Goal: Task Accomplishment & Management: Use online tool/utility

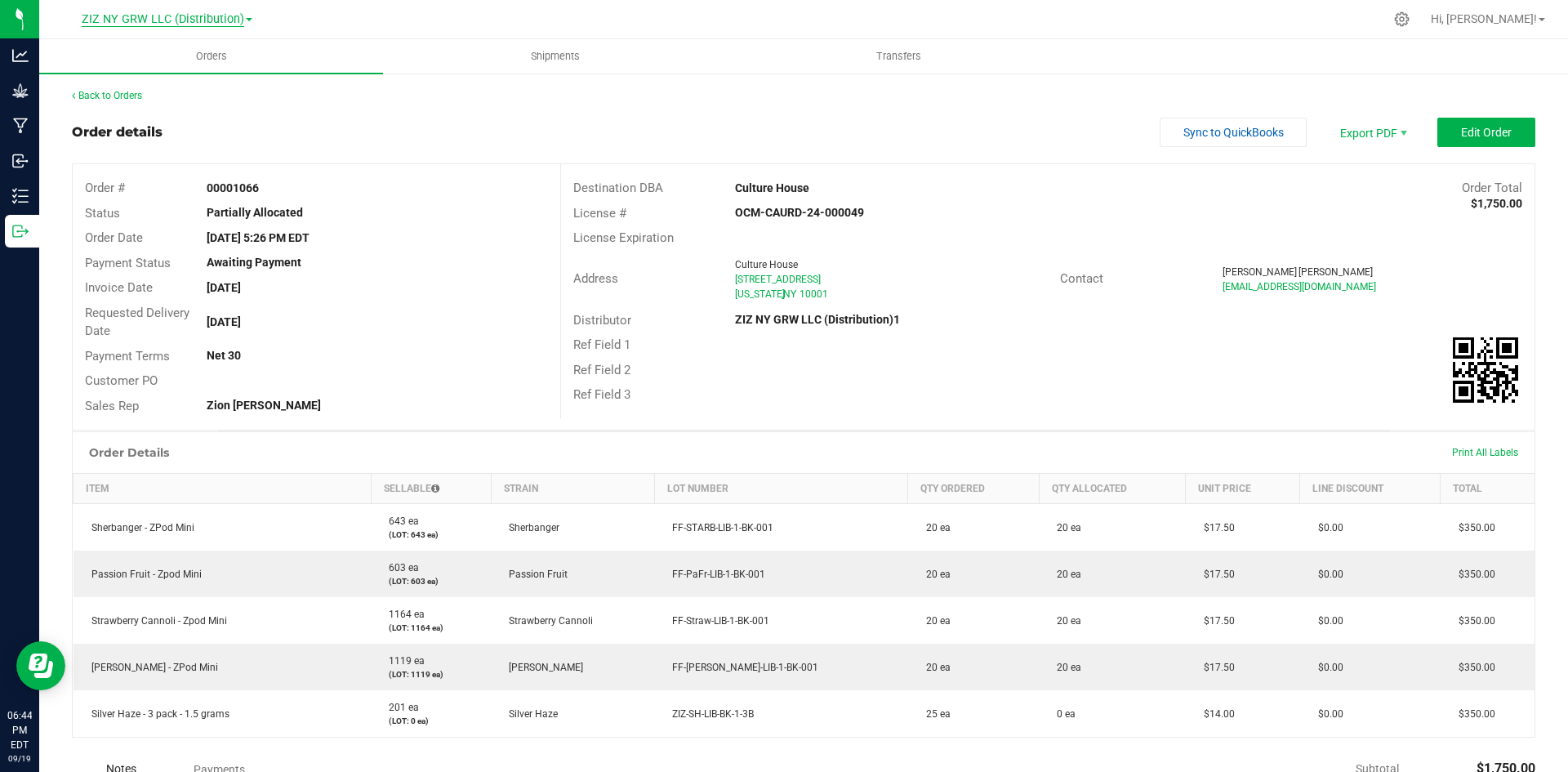
click at [195, 18] on span "ZIZ NY GRW LLC (Distribution)" at bounding box center [163, 20] width 163 height 15
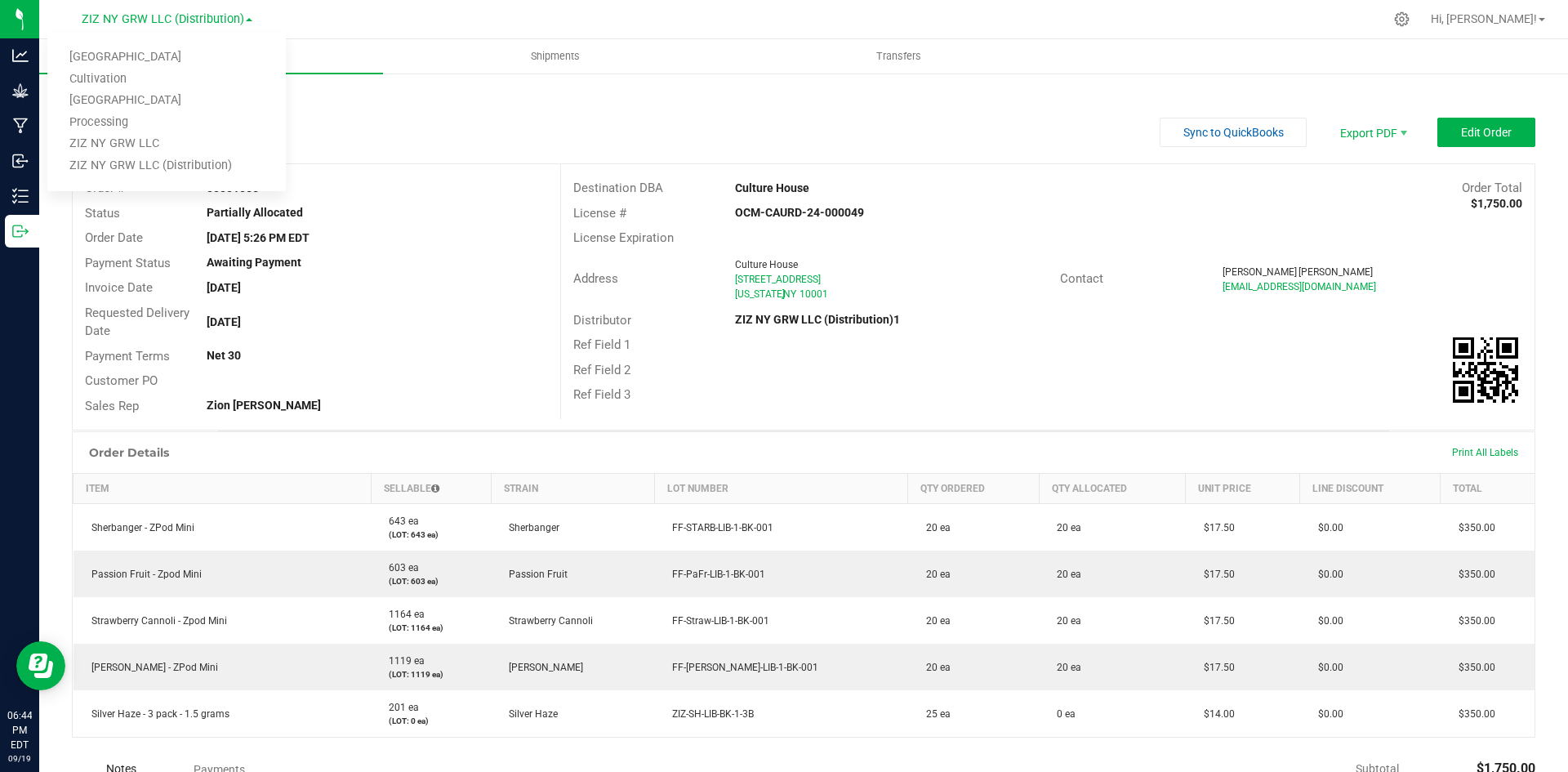
click at [174, 131] on link "Processing" at bounding box center [166, 122] width 239 height 22
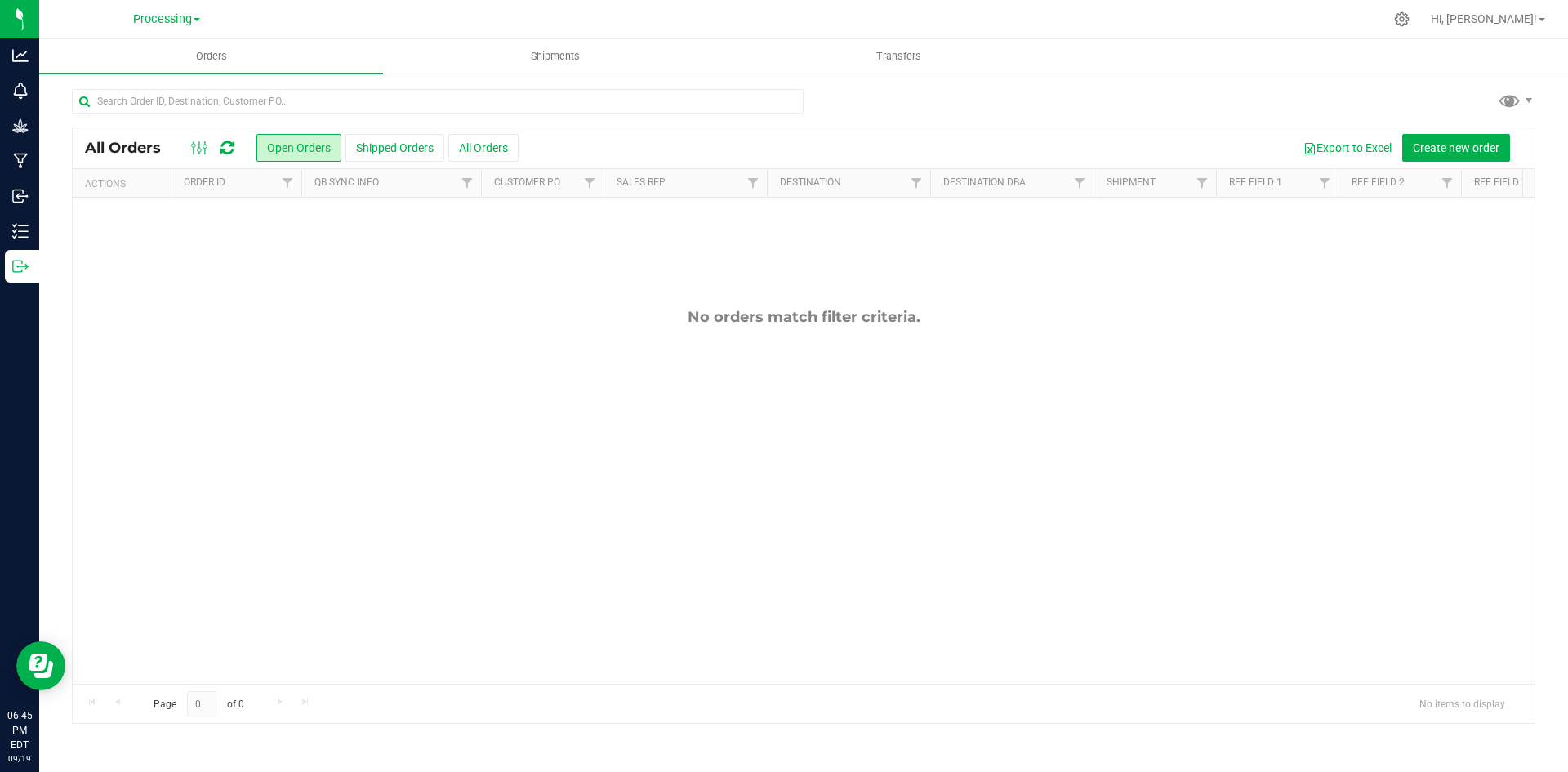
click at [266, 115] on div at bounding box center [437, 107] width 732 height 37
click at [275, 96] on input "text" at bounding box center [437, 102] width 732 height 25
drag, startPoint x: 150, startPoint y: 99, endPoint x: 84, endPoint y: 109, distance: 66.8
click at [85, 109] on input "silver" at bounding box center [437, 102] width 732 height 25
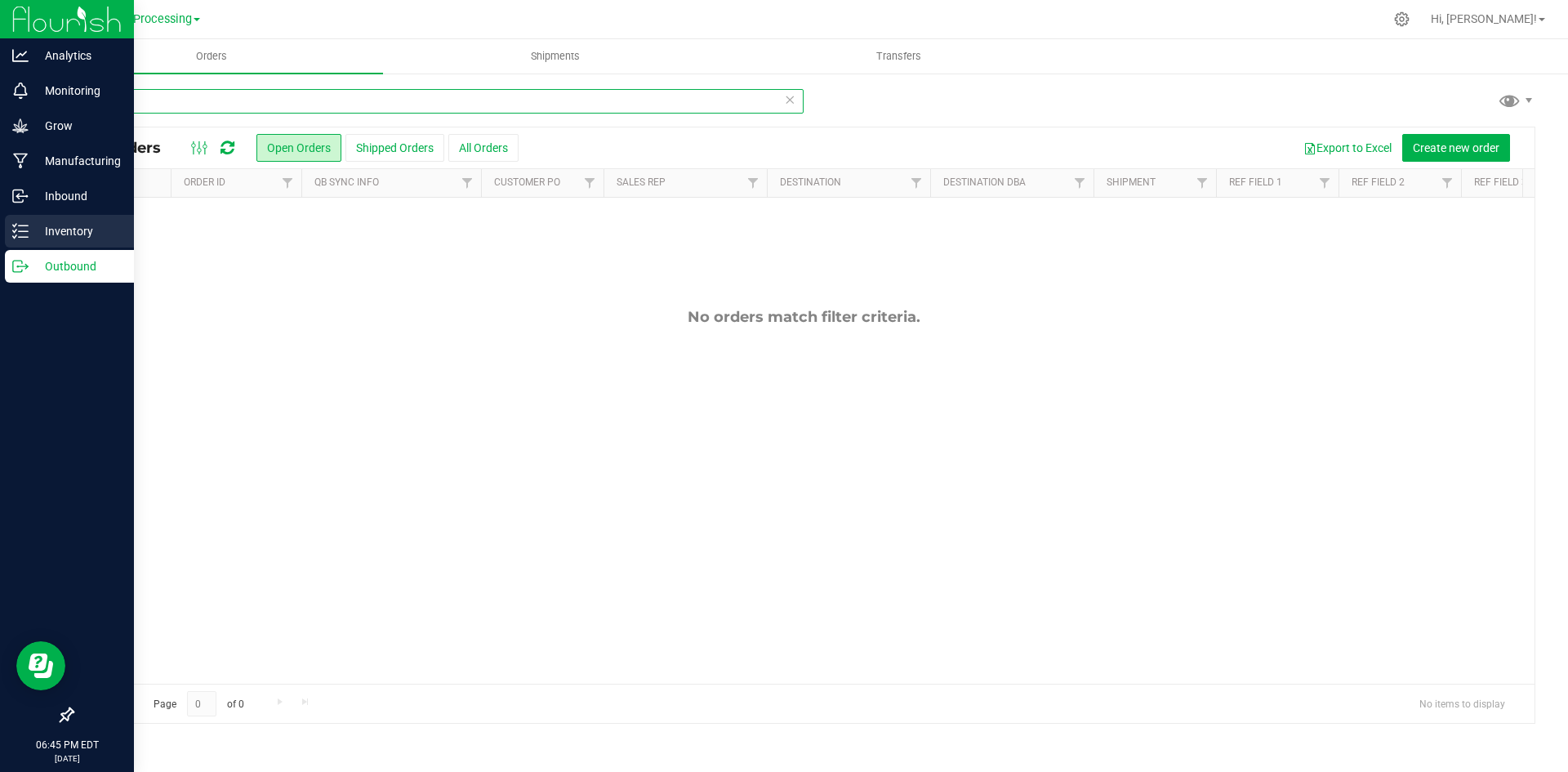
type input "silver"
click at [41, 229] on p "Inventory" at bounding box center [78, 231] width 98 height 20
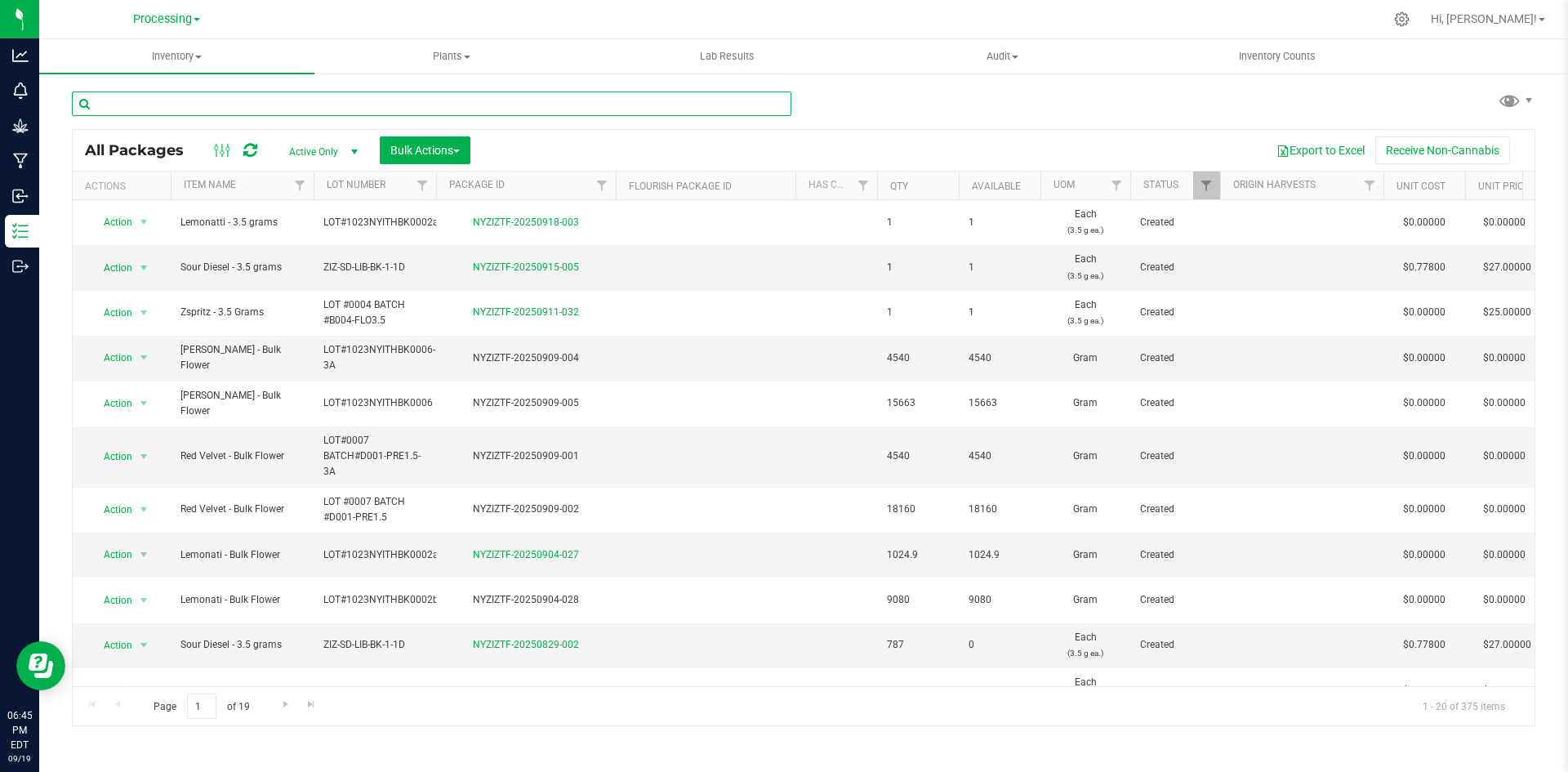
click at [375, 100] on input "text" at bounding box center [431, 104] width 720 height 25
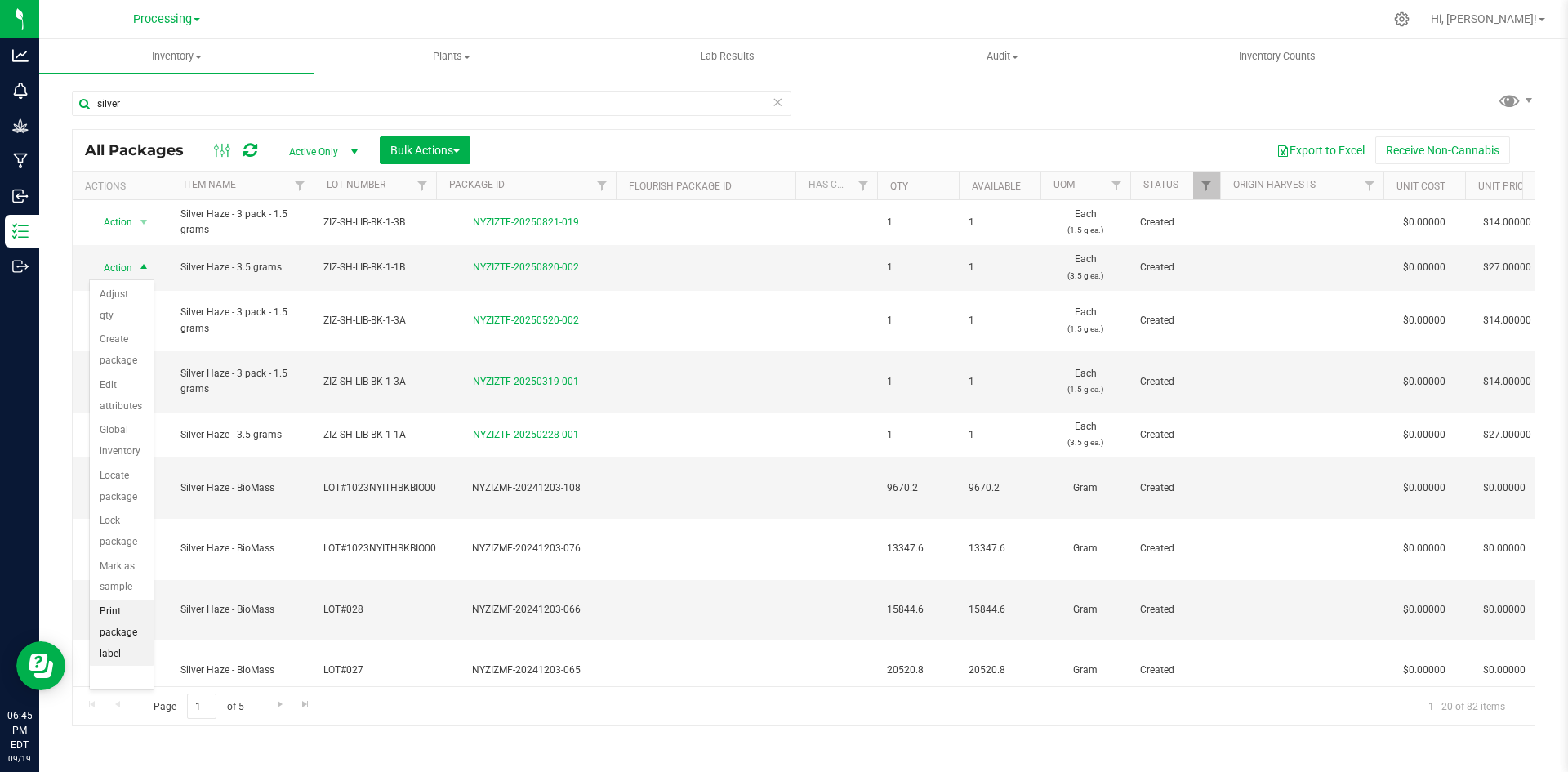
click at [133, 622] on li "Print package label" at bounding box center [122, 632] width 64 height 66
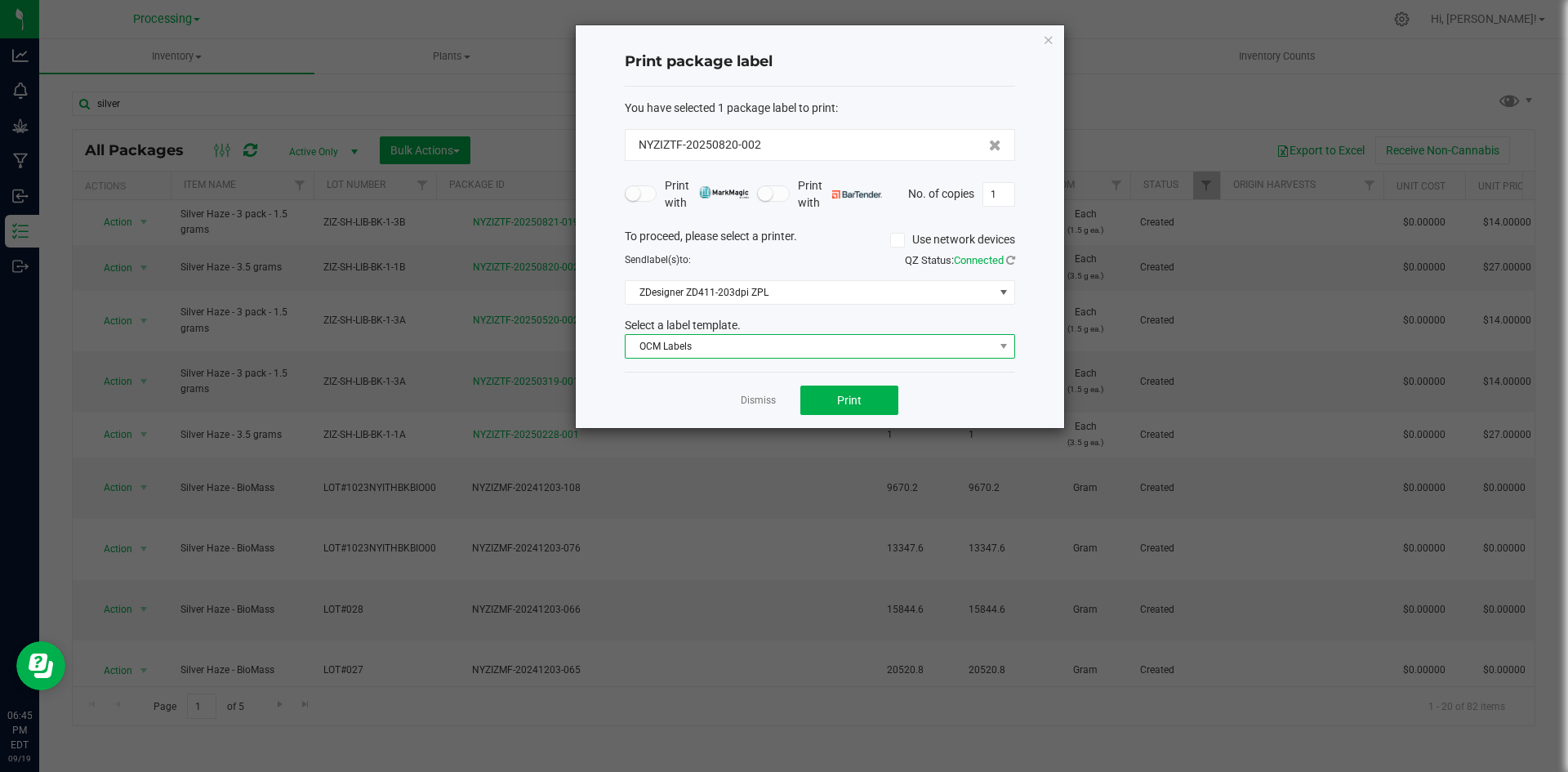
click at [878, 352] on span "OCM Labels" at bounding box center [810, 346] width 369 height 23
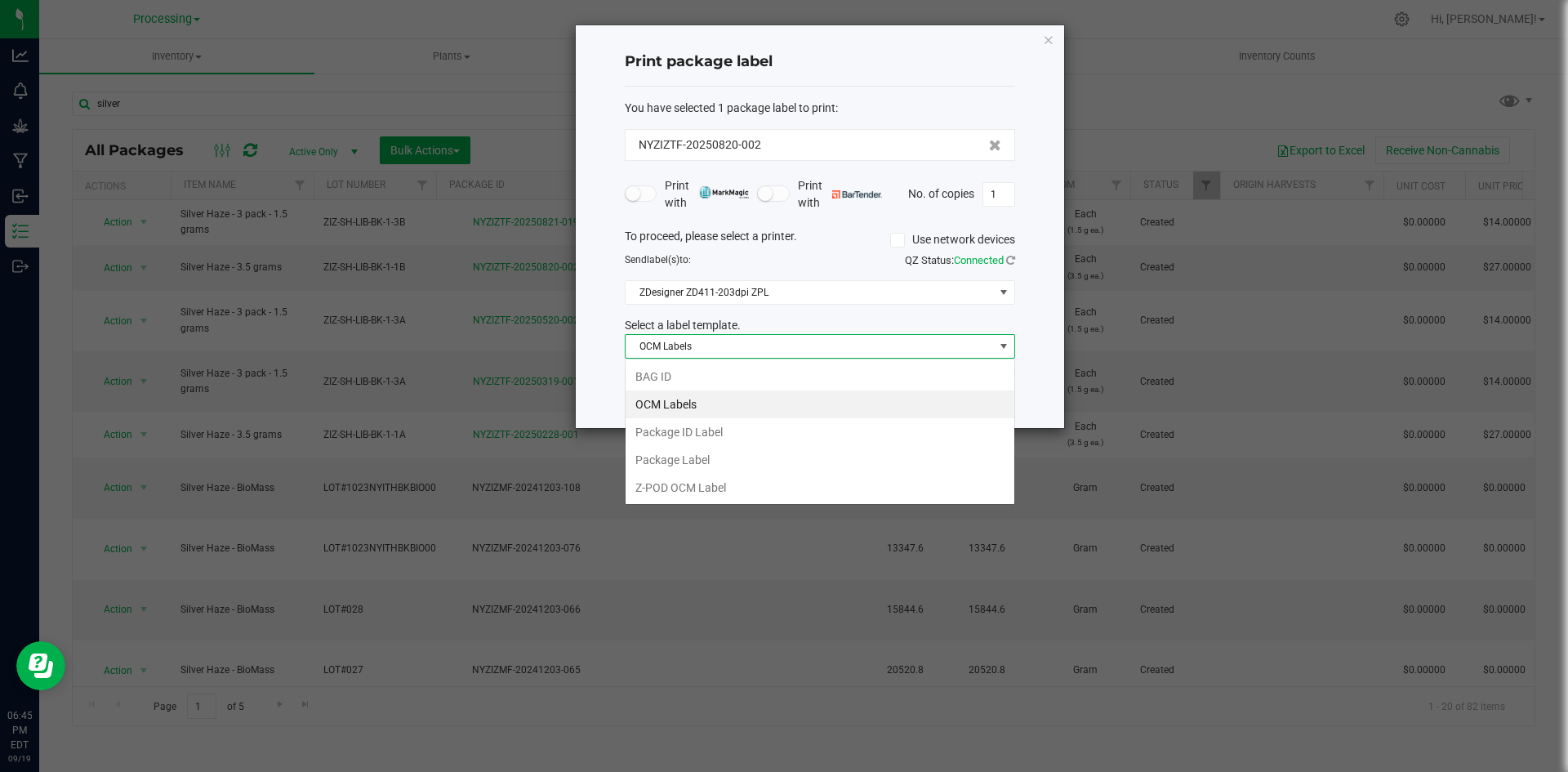
scroll to position [25, 390]
click at [740, 383] on li "BAG ID" at bounding box center [820, 377] width 388 height 28
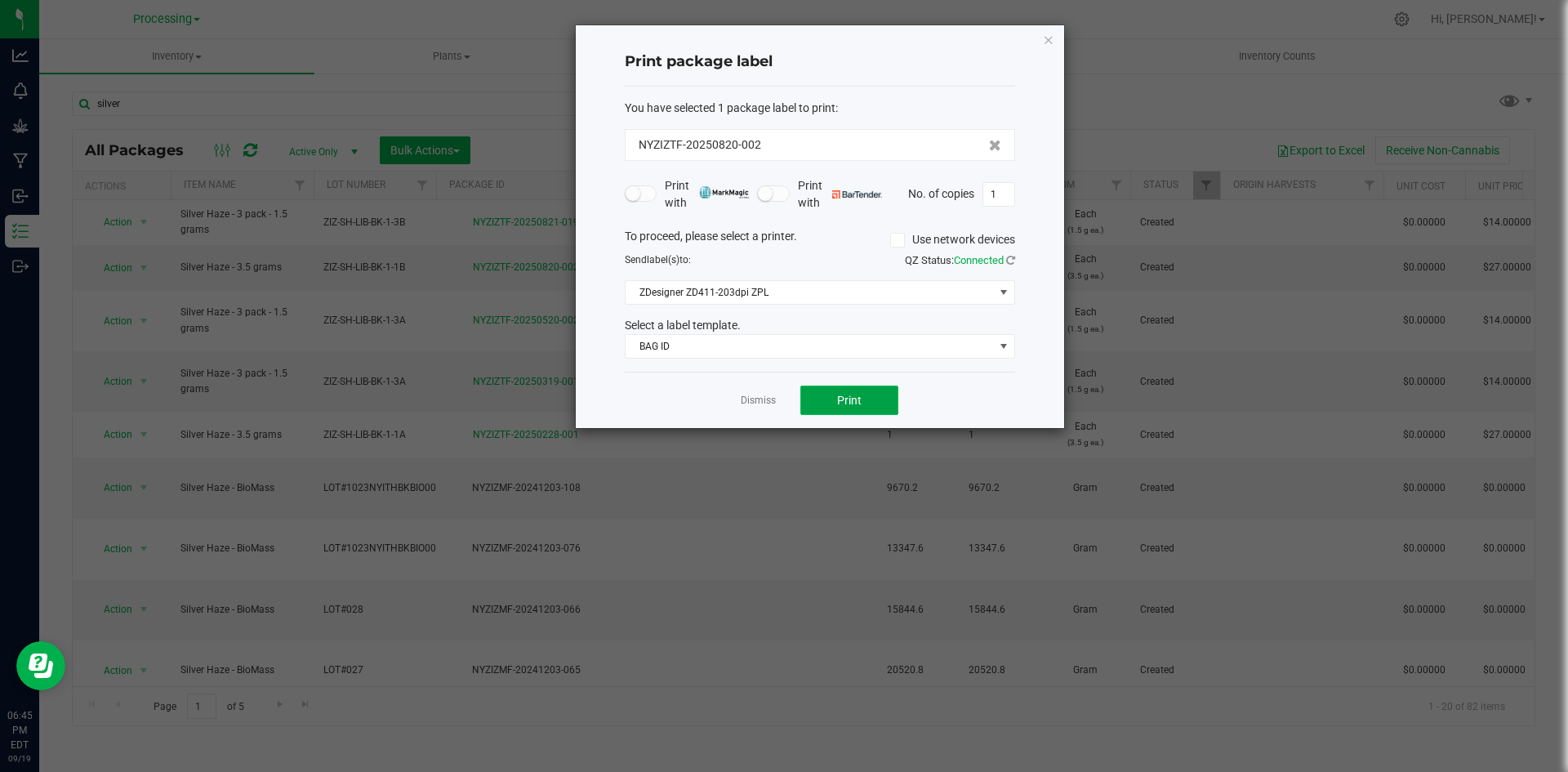
click at [825, 391] on button "Print" at bounding box center [849, 400] width 98 height 30
drag, startPoint x: 751, startPoint y: 407, endPoint x: 755, endPoint y: 398, distance: 9.8
click at [752, 405] on link "Dismiss" at bounding box center [758, 400] width 35 height 14
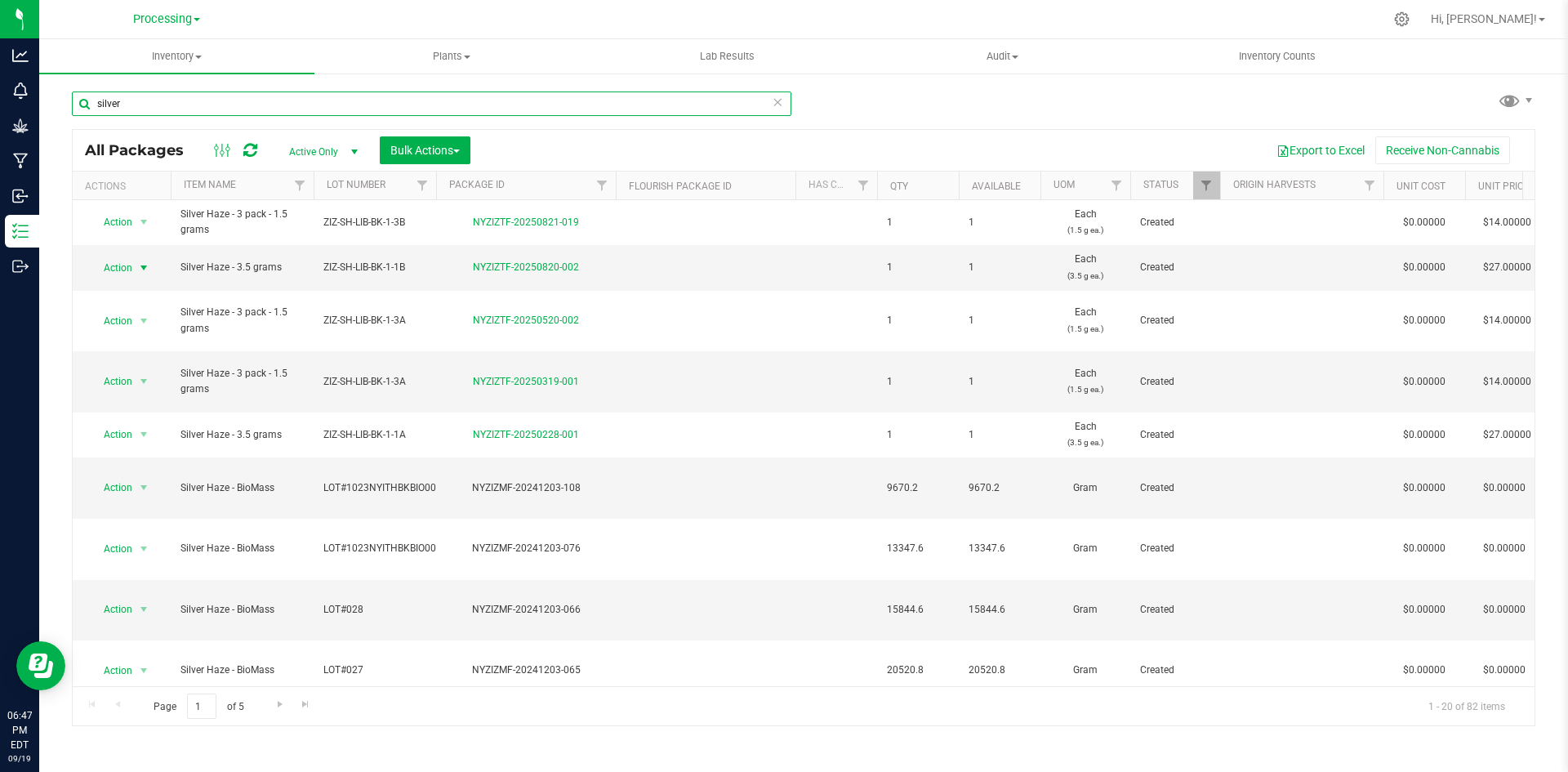
click at [133, 107] on input "silver" at bounding box center [431, 104] width 720 height 25
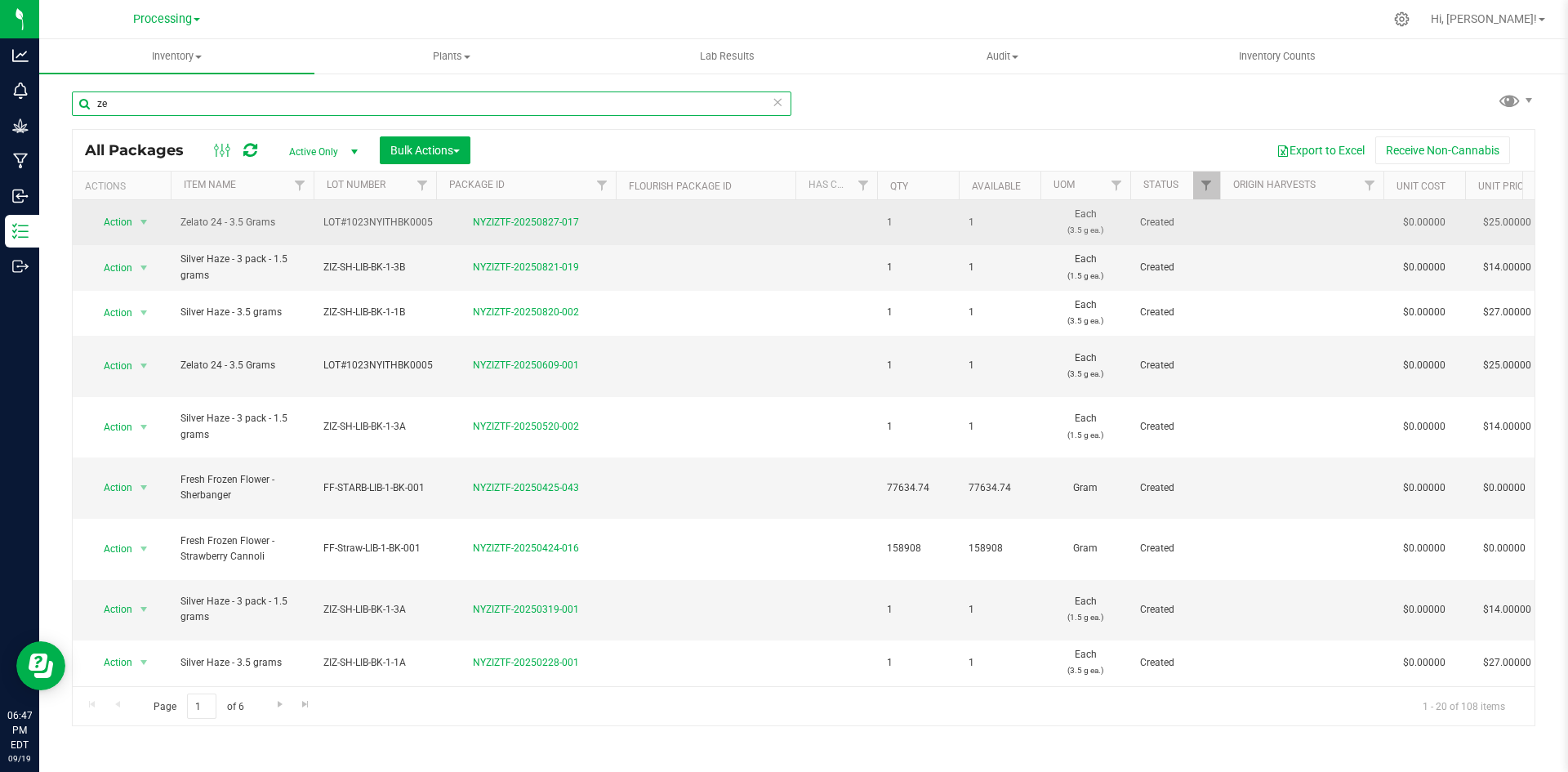
type input "ze"
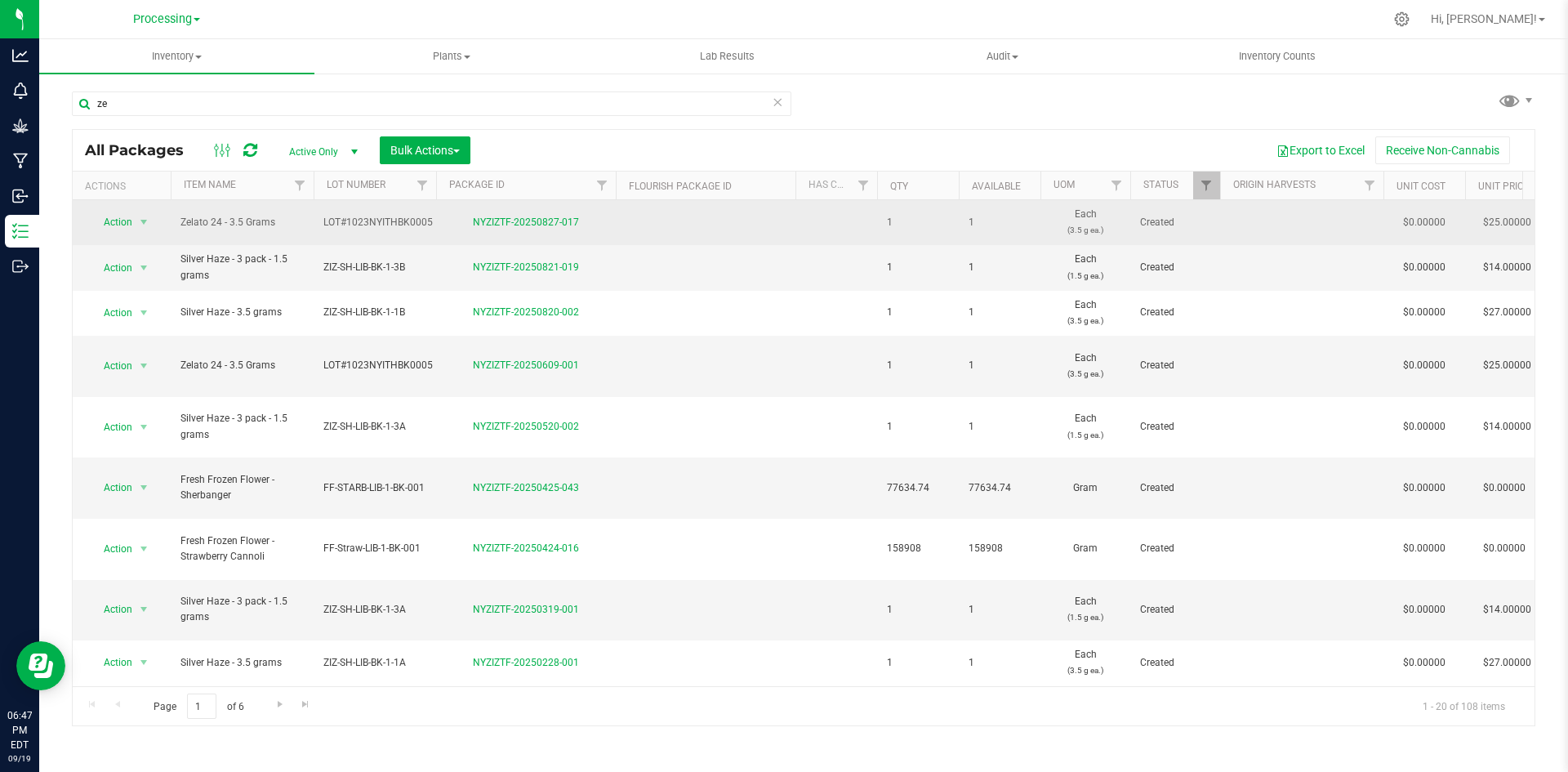
click at [109, 226] on span "Action" at bounding box center [111, 222] width 44 height 23
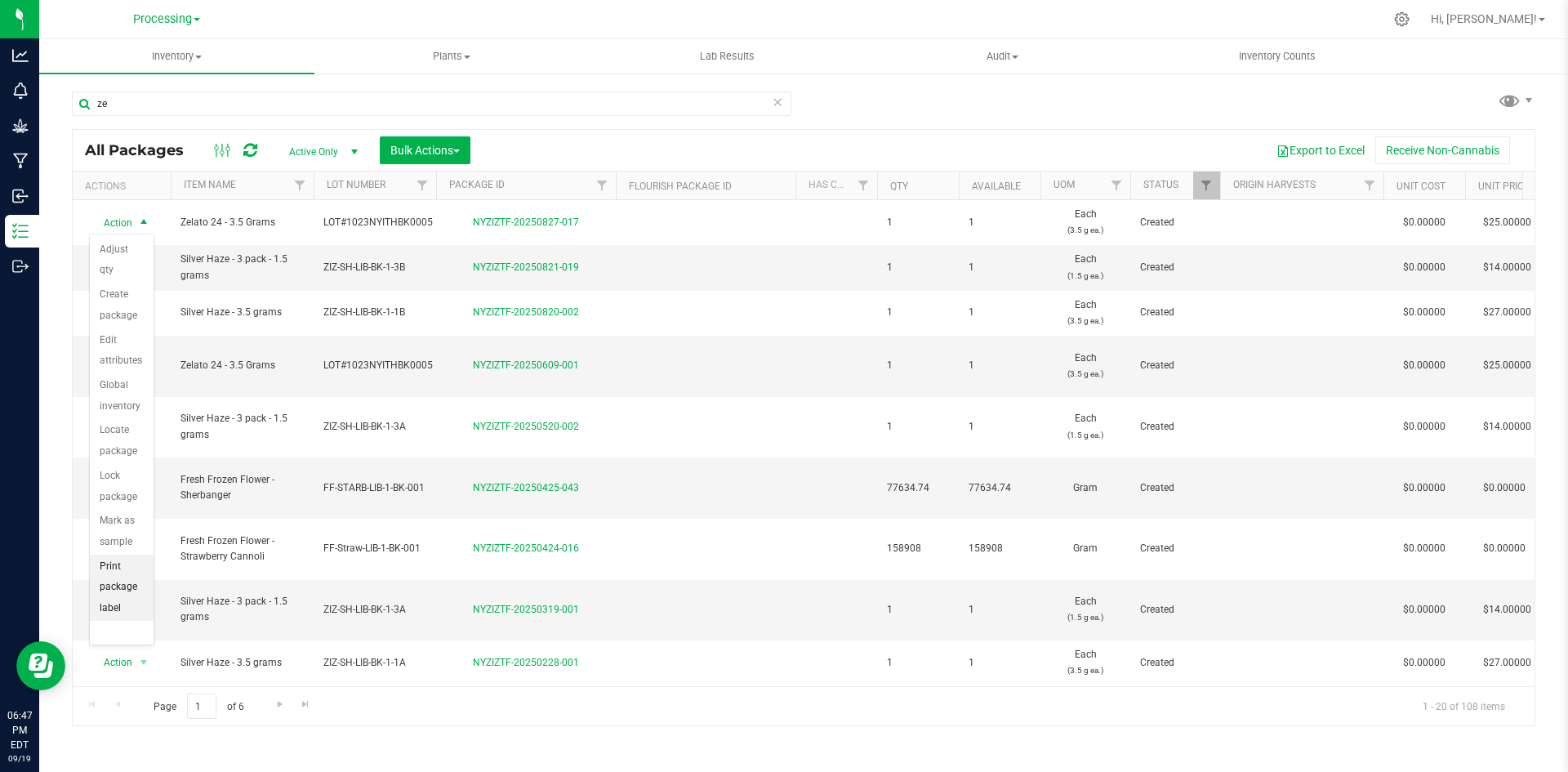
click at [126, 588] on li "Print package label" at bounding box center [122, 588] width 64 height 66
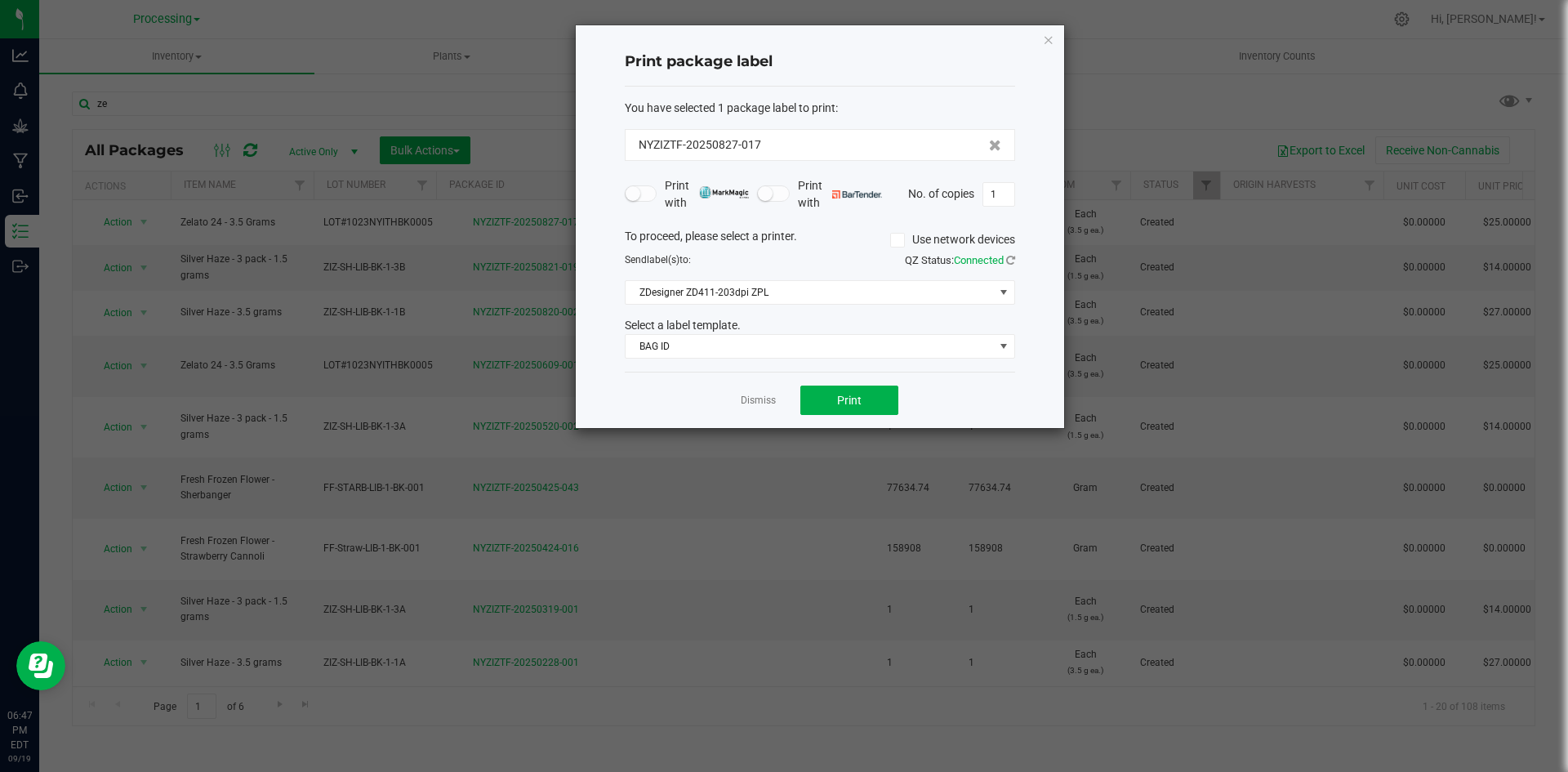
click at [870, 417] on div "Dismiss Print" at bounding box center [820, 400] width 390 height 56
click at [875, 403] on button "Print" at bounding box center [849, 400] width 98 height 30
